Goal: Use online tool/utility: Utilize a website feature to perform a specific function

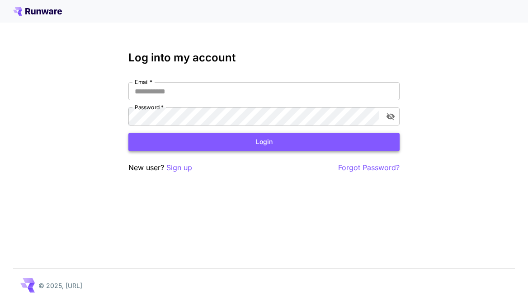
type input "**********"
click at [193, 141] on button "Login" at bounding box center [263, 142] width 271 height 19
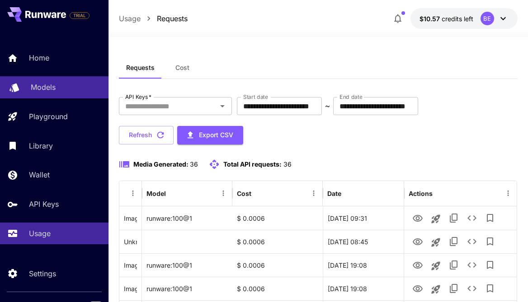
click at [58, 89] on div "Models" at bounding box center [66, 87] width 71 height 11
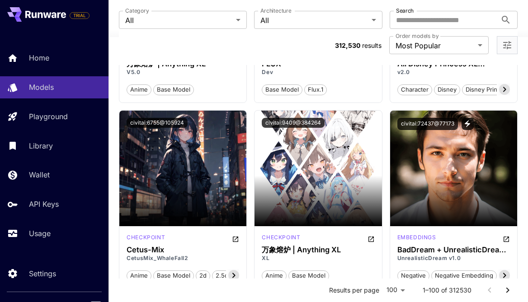
scroll to position [4680, 0]
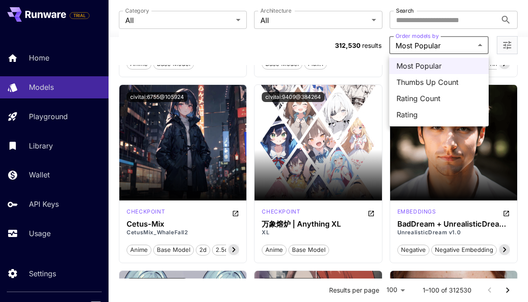
click at [422, 78] on span "Thumbs Up Count" at bounding box center [438, 82] width 85 height 11
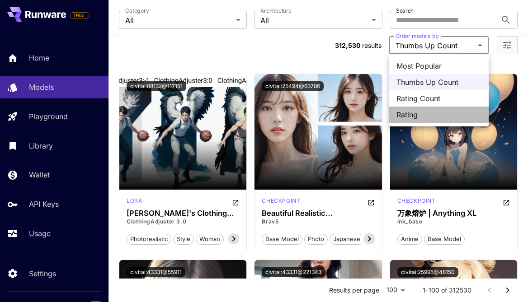
click at [412, 116] on span "Rating" at bounding box center [438, 114] width 85 height 11
type input "******"
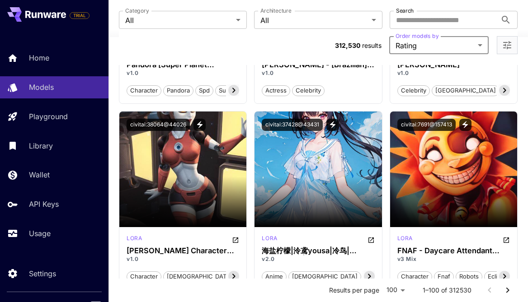
scroll to position [6898, 0]
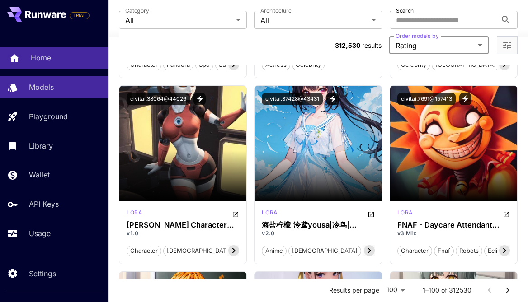
click at [74, 63] on div "Home" at bounding box center [66, 57] width 71 height 11
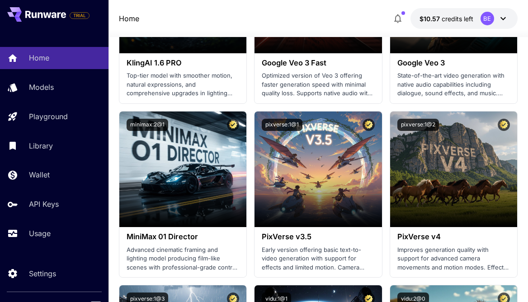
scroll to position [904, 0]
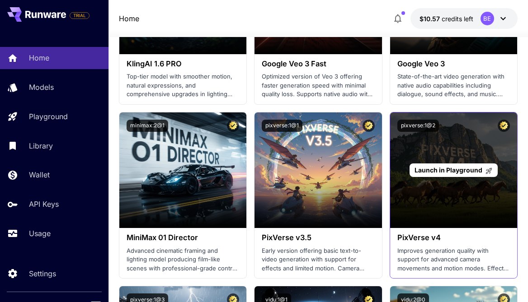
click at [456, 170] on span "Launch in Playground" at bounding box center [448, 170] width 68 height 8
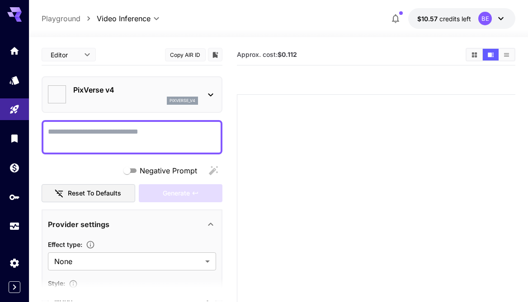
type input "******"
type input "**********"
type input "****"
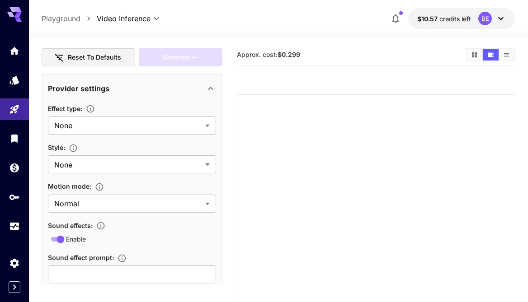
scroll to position [139, 0]
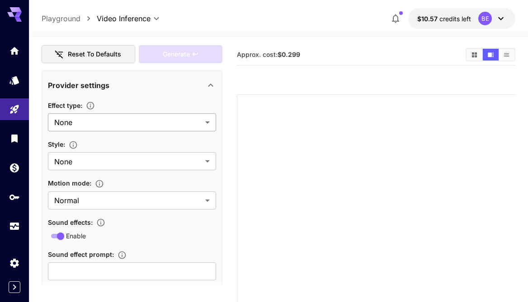
click at [103, 119] on body "**********" at bounding box center [264, 200] width 528 height 400
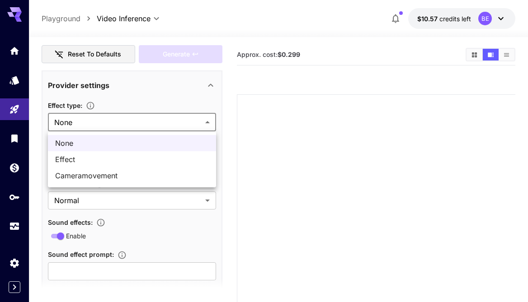
click at [106, 201] on div at bounding box center [264, 151] width 528 height 302
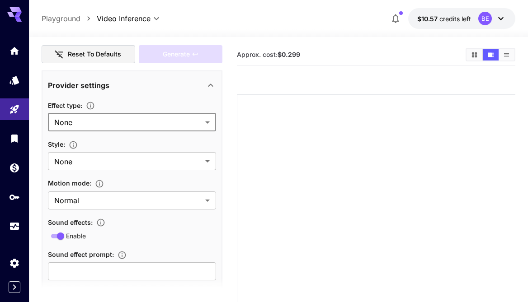
click at [106, 117] on body "**********" at bounding box center [264, 200] width 528 height 400
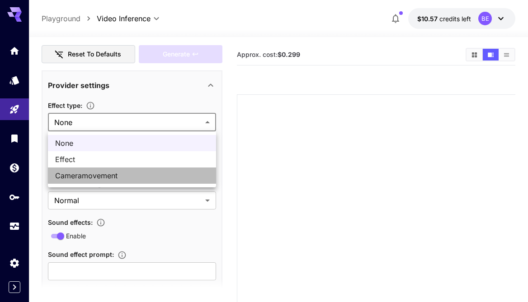
click at [115, 170] on span "Cameramovement" at bounding box center [132, 175] width 154 height 11
type input "**********"
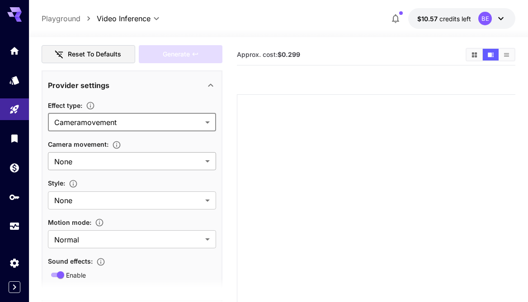
click at [106, 160] on body "**********" at bounding box center [264, 200] width 528 height 400
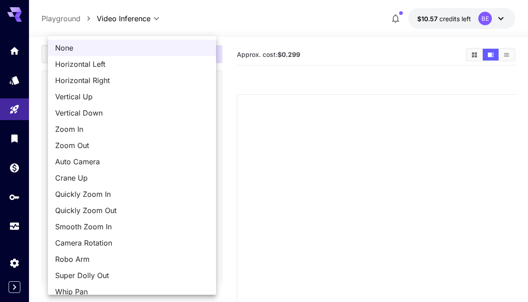
click at [238, 159] on div at bounding box center [264, 151] width 528 height 302
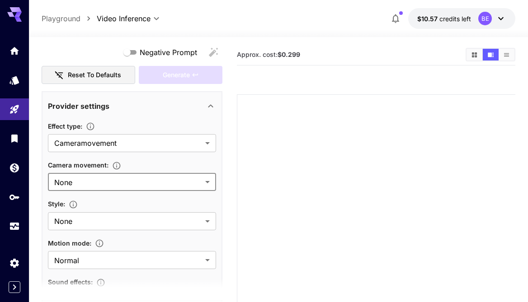
scroll to position [96, 0]
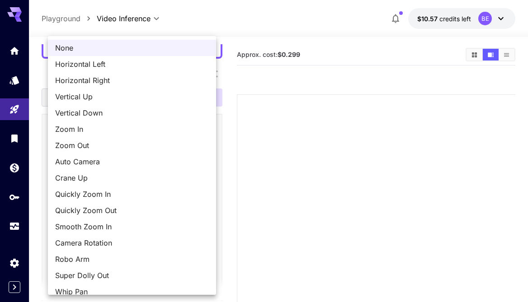
click at [173, 209] on body "**********" at bounding box center [264, 200] width 528 height 400
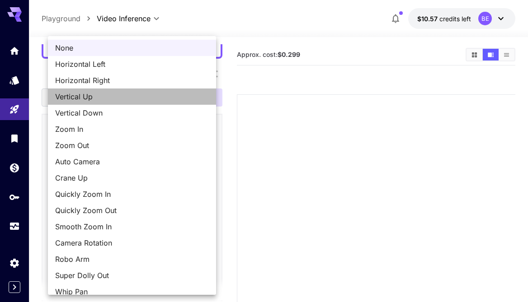
click at [114, 99] on span "Vertical Up" at bounding box center [132, 96] width 154 height 11
type input "**********"
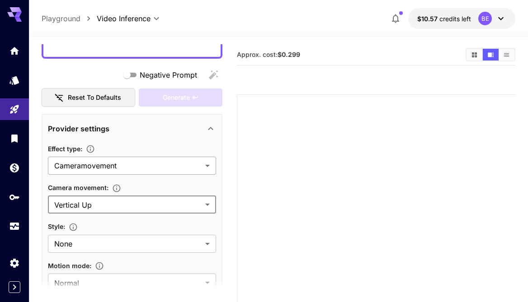
scroll to position [144, 0]
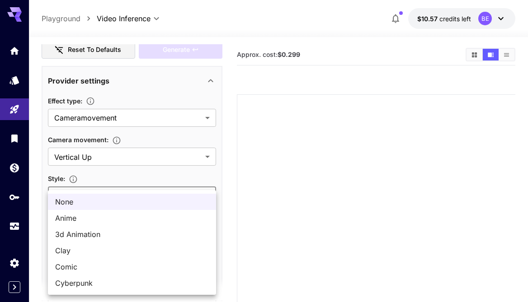
click at [133, 196] on body "**********" at bounding box center [264, 200] width 528 height 400
click at [118, 230] on span "3d Animation" at bounding box center [132, 234] width 154 height 11
type input "**********"
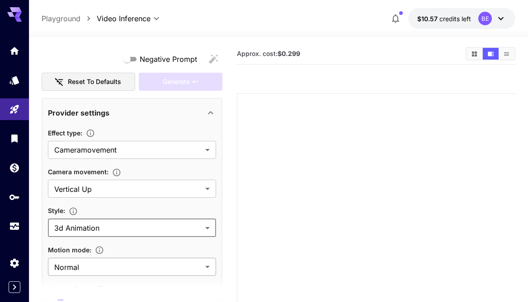
scroll to position [0, 0]
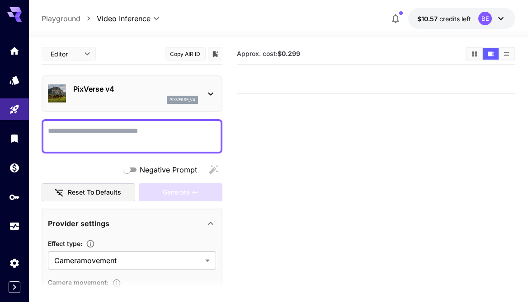
click at [136, 134] on textarea "Negative Prompt" at bounding box center [132, 137] width 168 height 22
click at [177, 165] on span "Negative Prompt" at bounding box center [168, 170] width 57 height 11
click at [214, 172] on div "Negative Prompt" at bounding box center [132, 170] width 181 height 18
click at [175, 136] on textarea "Negative Prompt" at bounding box center [132, 137] width 168 height 22
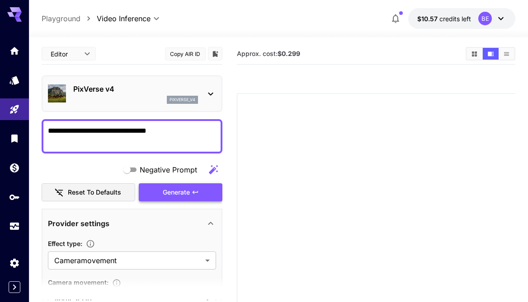
type textarea "**********"
click at [157, 190] on div "Generate" at bounding box center [180, 192] width 83 height 19
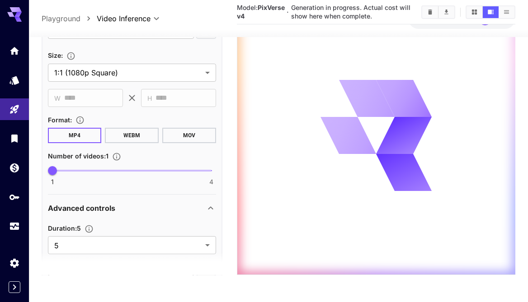
scroll to position [564, 0]
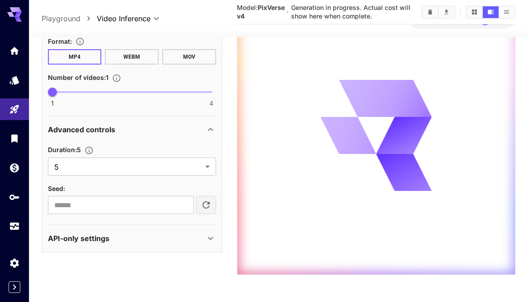
click at [122, 236] on div "API-only settings" at bounding box center [126, 238] width 157 height 11
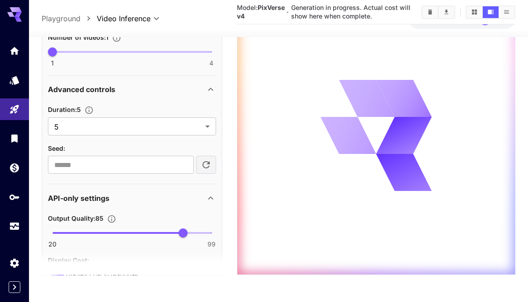
scroll to position [550, 0]
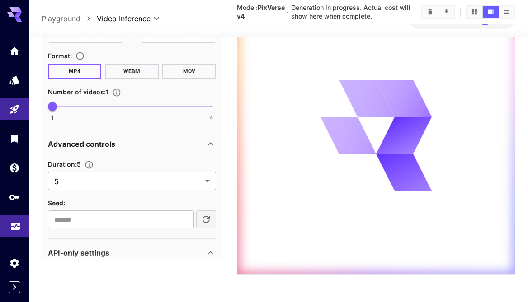
click at [21, 230] on link at bounding box center [14, 227] width 29 height 22
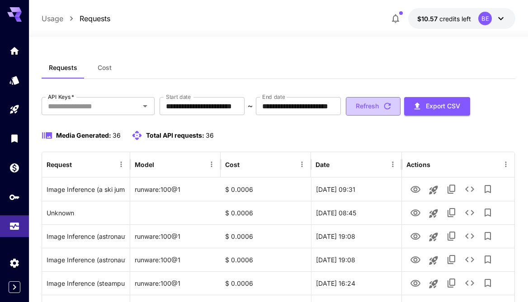
click at [381, 107] on button "Refresh" at bounding box center [373, 106] width 55 height 19
click at [391, 104] on icon "button" at bounding box center [387, 106] width 7 height 7
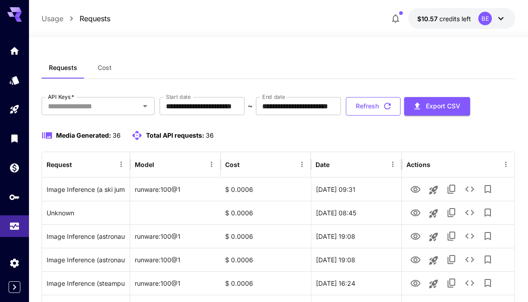
click at [400, 103] on button "Refresh" at bounding box center [373, 106] width 55 height 19
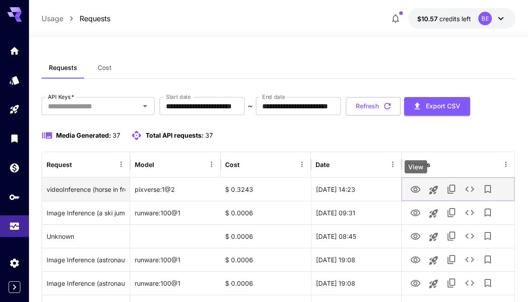
click at [417, 185] on icon "View" at bounding box center [415, 189] width 11 height 11
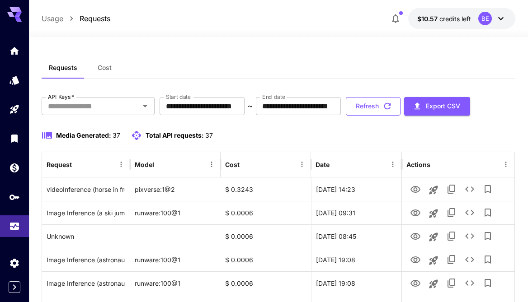
click at [391, 103] on icon "button" at bounding box center [387, 106] width 7 height 7
click at [392, 110] on button "Refresh" at bounding box center [373, 106] width 55 height 19
click at [395, 103] on button "Refresh" at bounding box center [373, 106] width 55 height 19
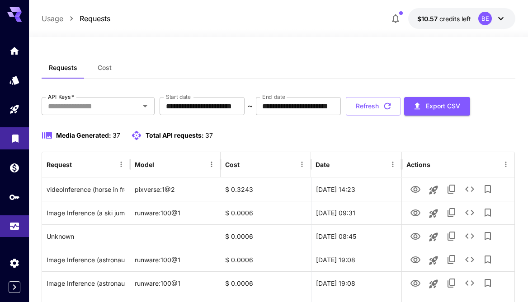
click at [12, 146] on link at bounding box center [14, 138] width 29 height 22
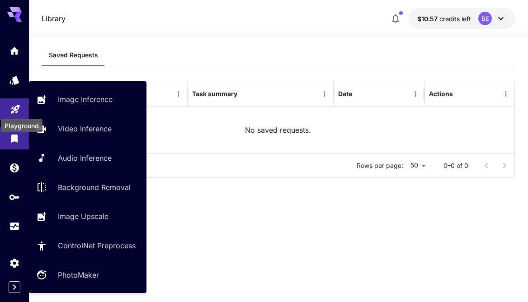
click at [17, 111] on icon "Playground" at bounding box center [15, 106] width 11 height 11
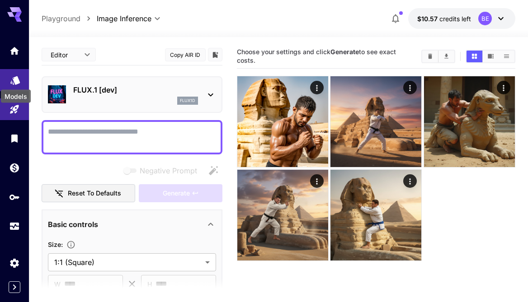
click at [13, 80] on icon "Models" at bounding box center [15, 77] width 11 height 11
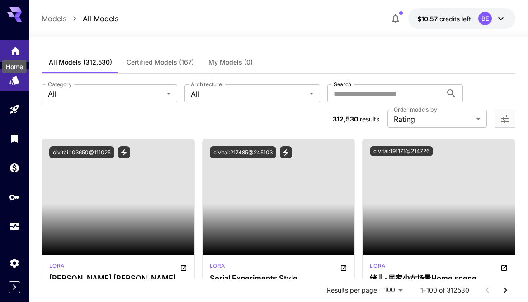
click at [13, 54] on div "Home" at bounding box center [14, 64] width 26 height 20
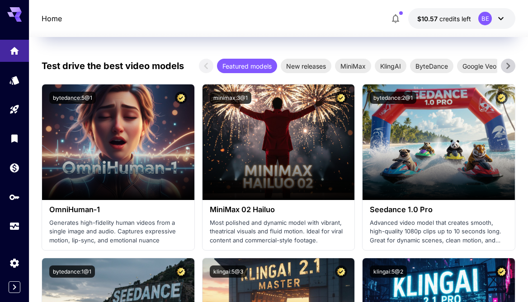
scroll to position [191, 0]
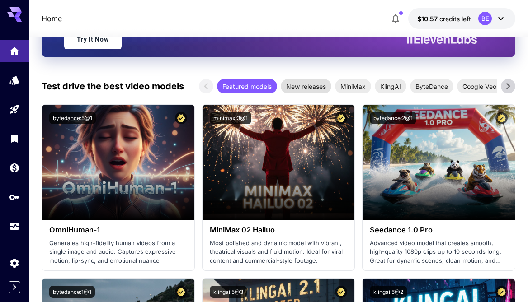
click at [297, 86] on span "New releases" at bounding box center [306, 86] width 51 height 9
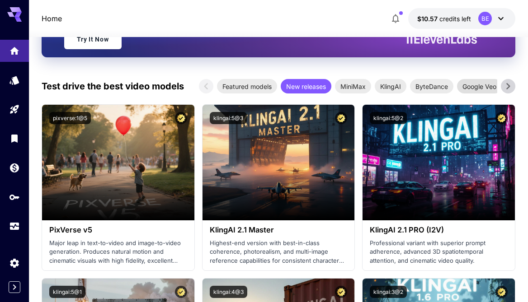
click at [477, 86] on span "Google Veo" at bounding box center [479, 86] width 45 height 9
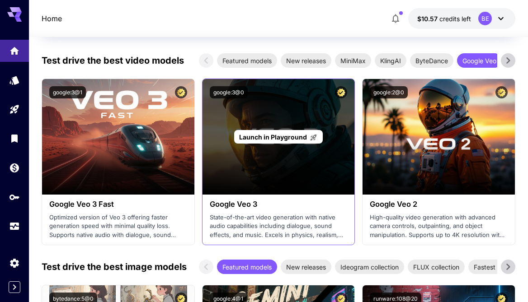
scroll to position [225, 0]
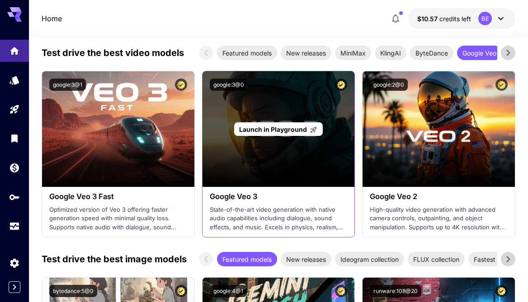
click at [291, 128] on span "Launch in Playground" at bounding box center [273, 130] width 68 height 8
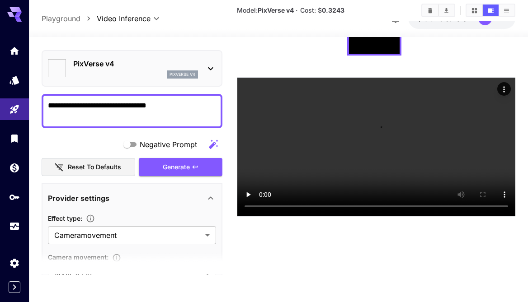
type input "**********"
type input "****"
type input "***"
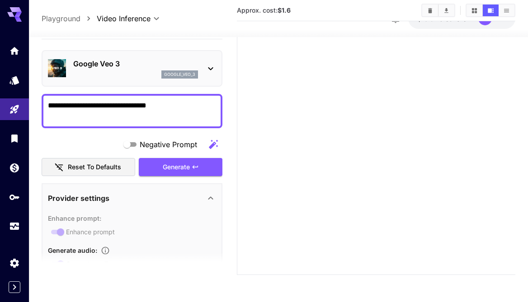
type input "*"
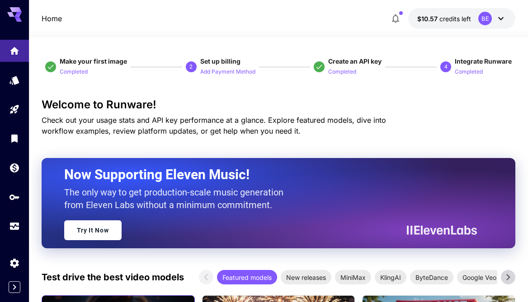
scroll to position [225, 0]
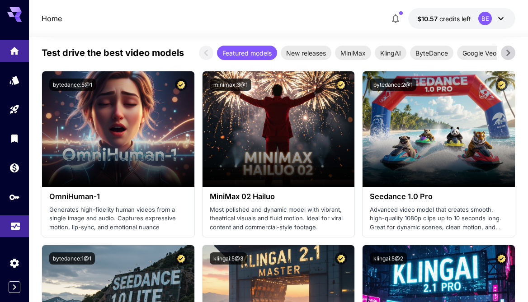
click at [5, 231] on link at bounding box center [14, 227] width 29 height 22
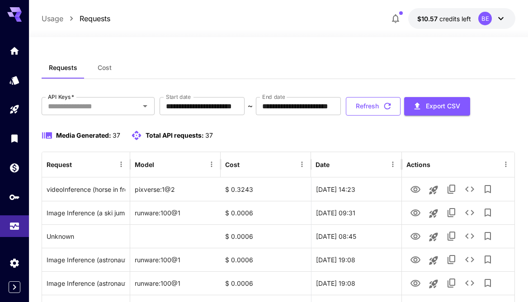
click at [378, 112] on button "Refresh" at bounding box center [373, 106] width 55 height 19
click at [390, 106] on button "Refresh" at bounding box center [373, 106] width 55 height 19
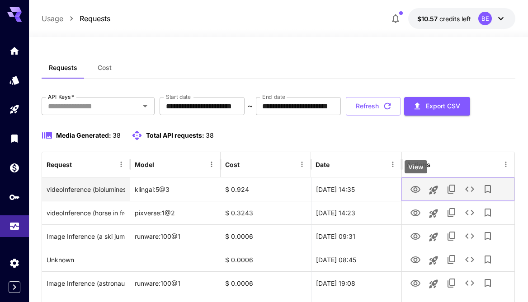
click at [411, 190] on icon "View" at bounding box center [415, 189] width 10 height 7
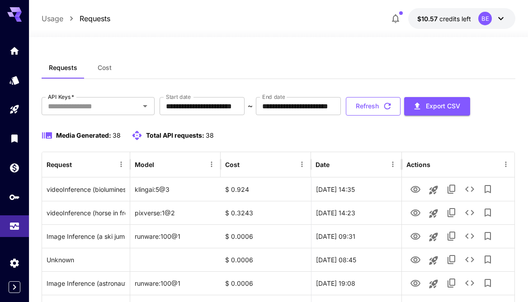
click at [391, 112] on button "Refresh" at bounding box center [373, 106] width 55 height 19
click at [400, 104] on button "Refresh" at bounding box center [373, 106] width 55 height 19
click at [389, 104] on button "Refresh" at bounding box center [373, 106] width 55 height 19
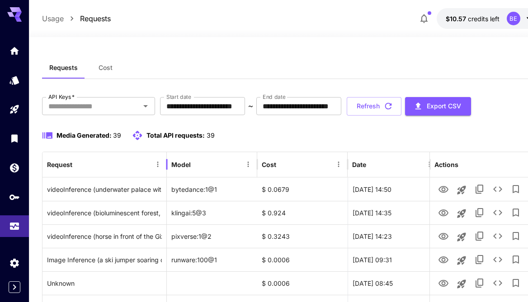
drag, startPoint x: 130, startPoint y: 164, endPoint x: 166, endPoint y: 169, distance: 37.0
click at [166, 169] on div at bounding box center [167, 164] width 5 height 25
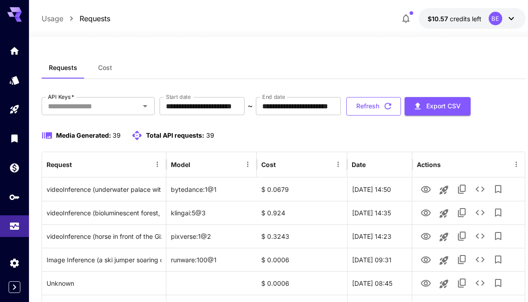
click at [389, 108] on button "Refresh" at bounding box center [373, 106] width 55 height 19
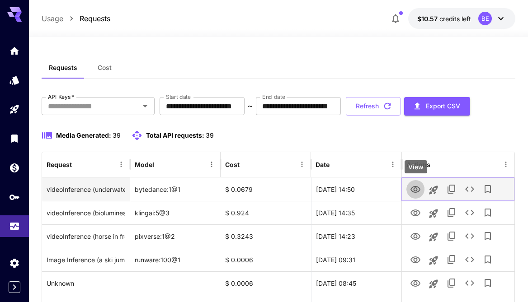
click at [415, 192] on icon "View" at bounding box center [415, 189] width 11 height 11
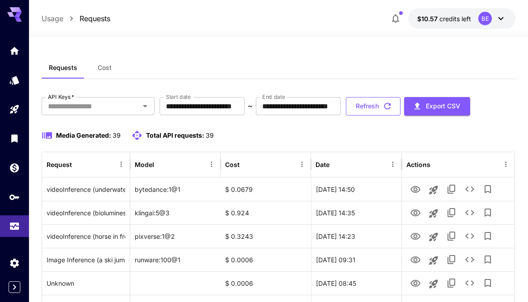
click at [378, 108] on button "Refresh" at bounding box center [373, 106] width 55 height 19
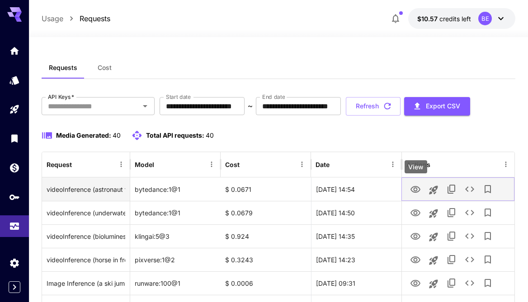
click at [415, 187] on icon "View" at bounding box center [415, 189] width 11 height 11
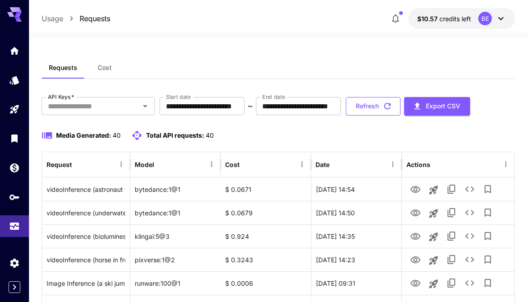
click at [392, 106] on icon "button" at bounding box center [387, 106] width 10 height 10
click at [445, 24] on button "$10.57 credits left BE" at bounding box center [461, 18] width 107 height 21
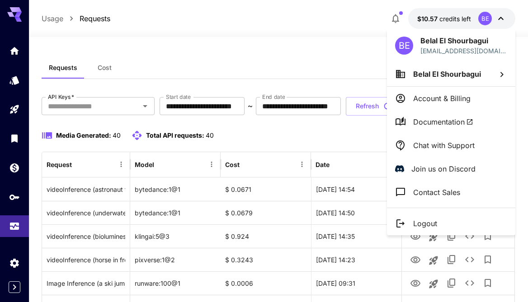
click at [283, 135] on div at bounding box center [264, 151] width 528 height 302
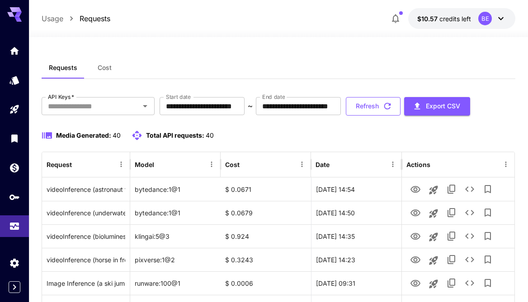
click at [393, 108] on button "Refresh" at bounding box center [373, 106] width 55 height 19
click at [393, 104] on button "Refresh" at bounding box center [373, 106] width 55 height 19
click at [386, 108] on button "Refresh" at bounding box center [373, 106] width 55 height 19
click at [383, 107] on button "Refresh" at bounding box center [373, 106] width 55 height 19
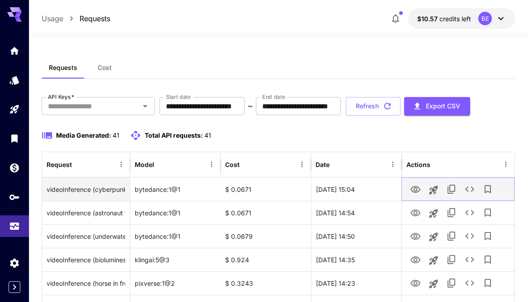
click at [412, 189] on icon "View" at bounding box center [415, 189] width 11 height 11
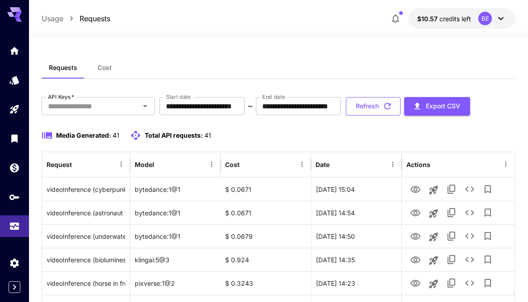
click at [383, 108] on button "Refresh" at bounding box center [373, 106] width 55 height 19
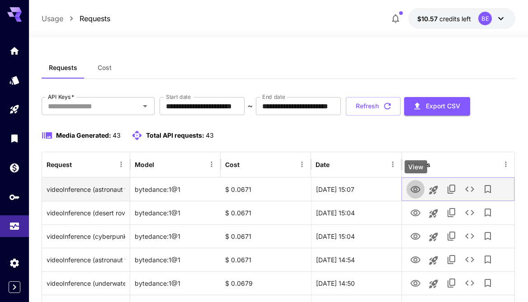
click at [420, 187] on icon "View" at bounding box center [415, 189] width 11 height 11
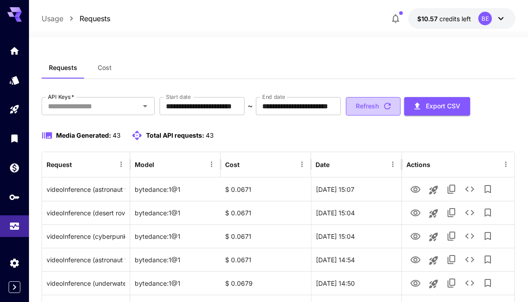
click at [400, 113] on button "Refresh" at bounding box center [373, 106] width 55 height 19
